Goal: Find contact information: Find contact information

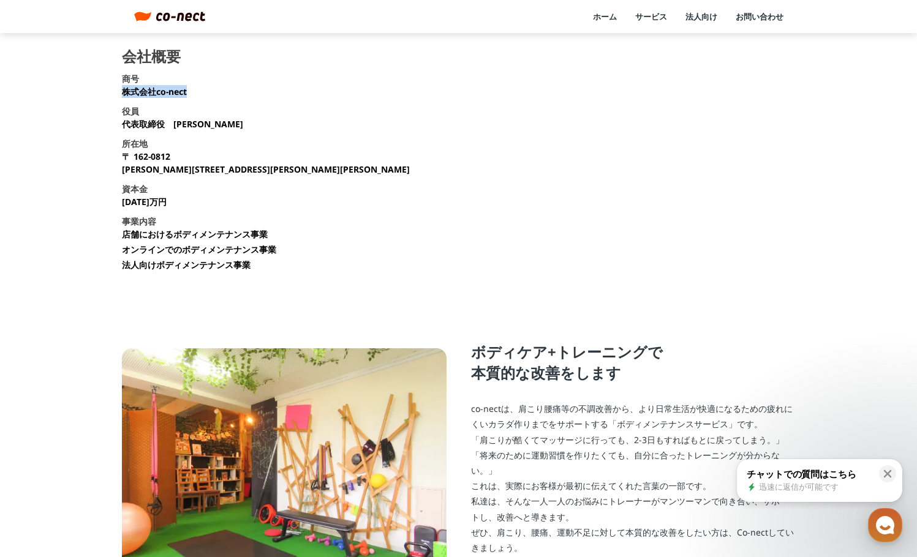
drag, startPoint x: 124, startPoint y: 94, endPoint x: 187, endPoint y: 91, distance: 63.1
click at [187, 91] on p "株式会社co-nect" at bounding box center [154, 91] width 65 height 13
copy p "株式会社co-nect"
drag, startPoint x: 795, startPoint y: 162, endPoint x: 268, endPoint y: 78, distance: 533.8
click at [795, 162] on section "会社概要 商号 株式会社co-nect 役員 代表取締役　[PERSON_NAME] 所在地 [STREET_ADDRESS][PERSON_NAME][PE…" at bounding box center [458, 164] width 673 height 231
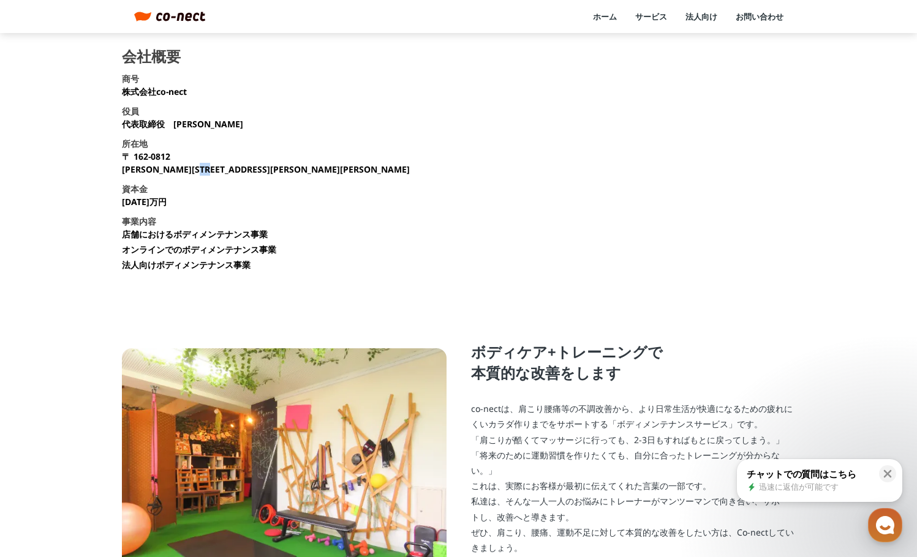
drag, startPoint x: 230, startPoint y: 166, endPoint x: 246, endPoint y: 170, distance: 16.9
click at [246, 170] on p "[STREET_ADDRESS][PERSON_NAME][PERSON_NAME][PERSON_NAME]" at bounding box center [266, 163] width 288 height 26
copy p "[PERSON_NAME]"
drag, startPoint x: 135, startPoint y: 154, endPoint x: 176, endPoint y: 156, distance: 41.7
click at [176, 156] on p "[STREET_ADDRESS][PERSON_NAME][PERSON_NAME][PERSON_NAME]" at bounding box center [266, 163] width 288 height 26
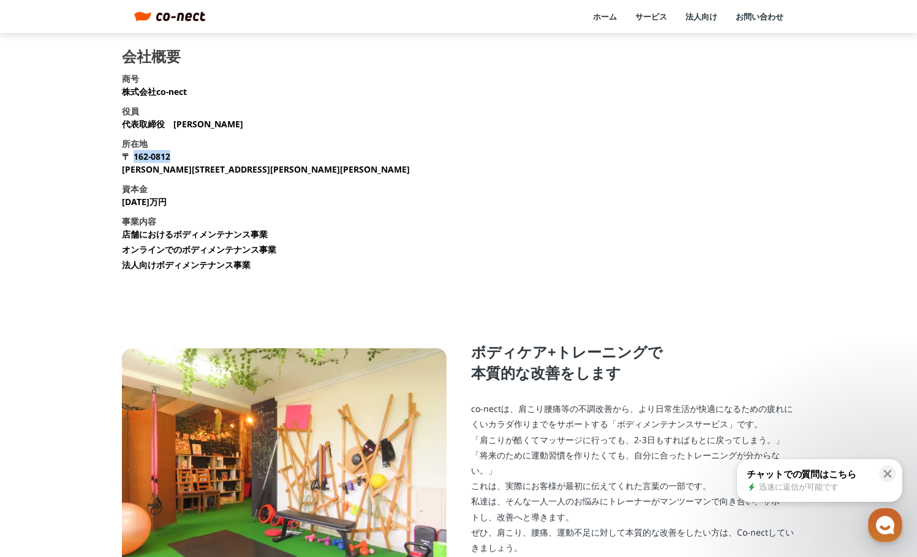
copy p "162-0812"
click at [262, 183] on section "会社概要 商号 株式会社co-nect 役員 代表取締役　[PERSON_NAME] 所在地 [STREET_ADDRESS][PERSON_NAME][PE…" at bounding box center [458, 164] width 673 height 231
